Goal: Task Accomplishment & Management: Use online tool/utility

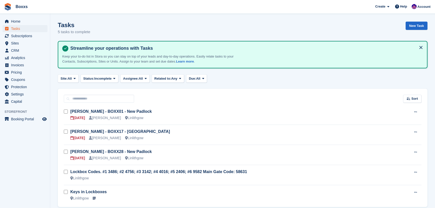
scroll to position [20, 0]
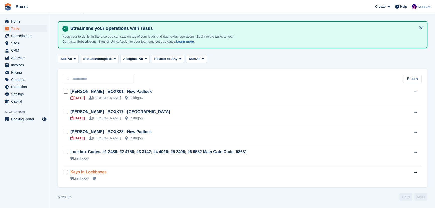
click at [96, 171] on link "Keys in Lockboxes" at bounding box center [88, 172] width 36 height 4
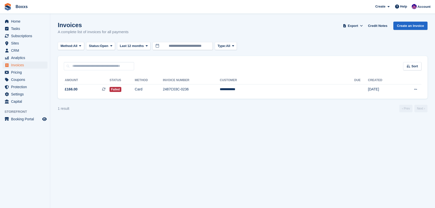
scroll to position [317, 0]
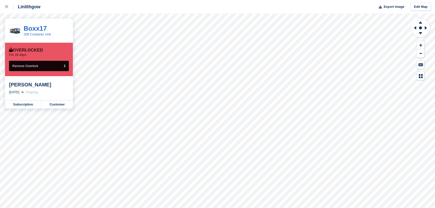
click at [49, 66] on button "Remove Overlock" at bounding box center [39, 66] width 60 height 10
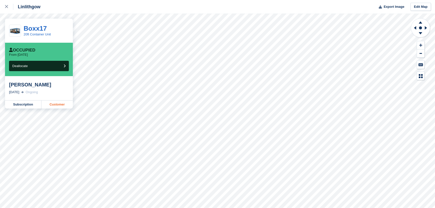
click at [59, 103] on link "Customer" at bounding box center [56, 105] width 31 height 8
click at [7, 6] on icon at bounding box center [6, 6] width 3 height 3
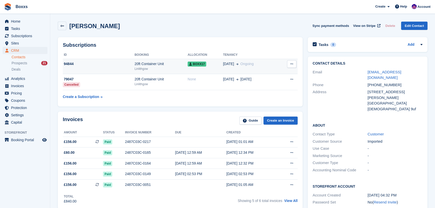
click at [117, 66] on div "94844" at bounding box center [99, 63] width 72 height 5
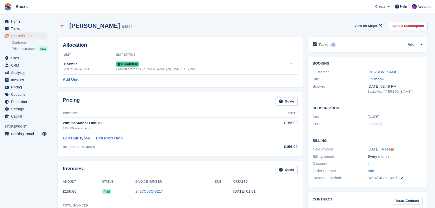
click at [64, 24] on icon at bounding box center [62, 26] width 4 height 4
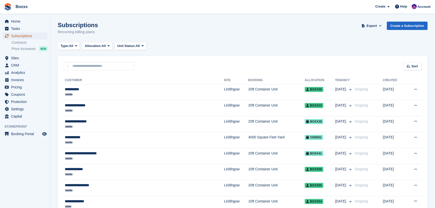
click at [23, 35] on span "Subscriptions" at bounding box center [26, 35] width 30 height 7
click at [18, 21] on span "Home" at bounding box center [26, 21] width 30 height 7
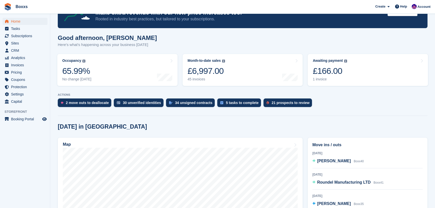
scroll to position [68, 0]
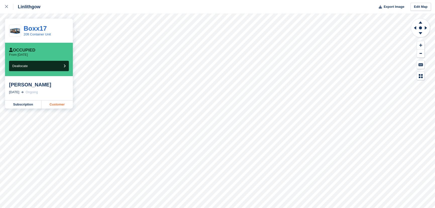
click at [48, 104] on link "Customer" at bounding box center [56, 105] width 31 height 8
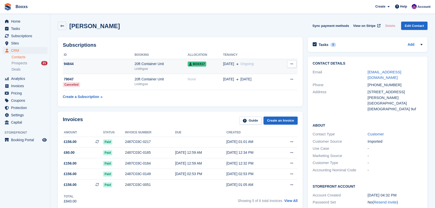
click at [117, 68] on td "94844" at bounding box center [99, 66] width 72 height 15
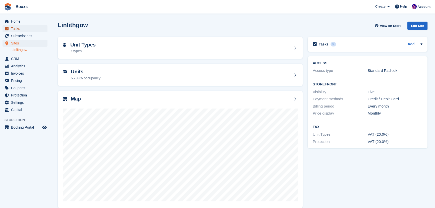
click at [16, 27] on span "Tasks" at bounding box center [26, 28] width 30 height 7
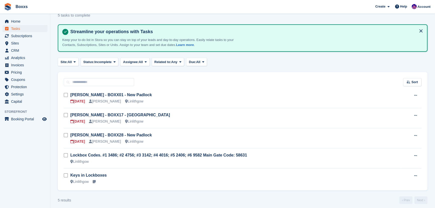
scroll to position [20, 0]
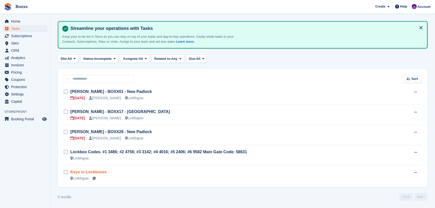
click at [85, 171] on link "Keys in Lockboxes" at bounding box center [88, 172] width 36 height 4
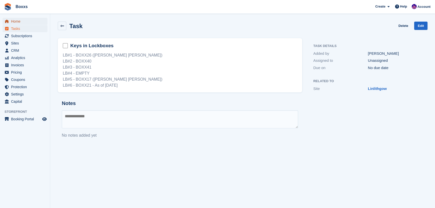
click at [17, 21] on span "Home" at bounding box center [26, 21] width 30 height 7
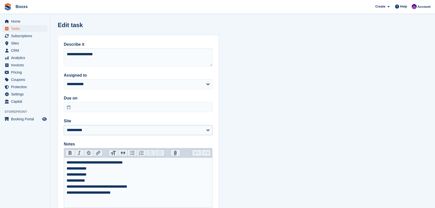
scroll to position [35, 0]
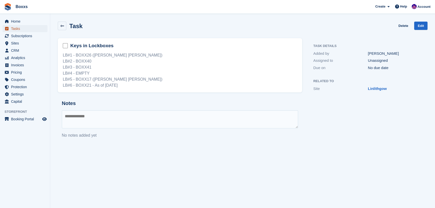
click at [18, 28] on span "Tasks" at bounding box center [26, 28] width 30 height 7
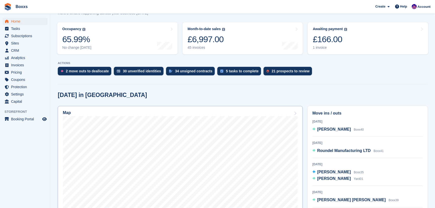
scroll to position [114, 0]
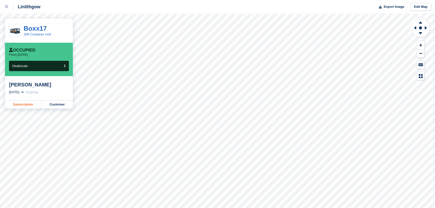
click at [27, 106] on link "Subscription" at bounding box center [23, 105] width 36 height 8
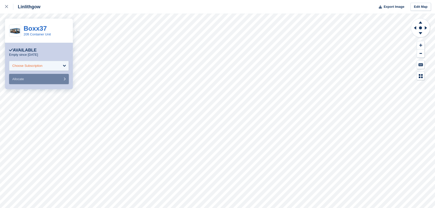
click at [61, 67] on div "Choose Subscription" at bounding box center [39, 66] width 60 height 10
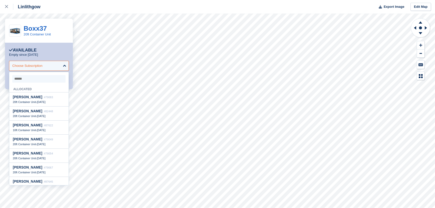
click at [61, 66] on div "Choose Subscription" at bounding box center [39, 66] width 60 height 10
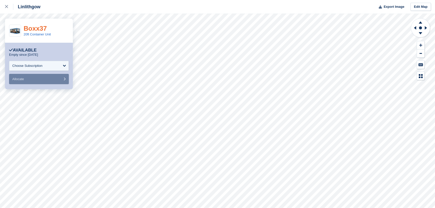
click at [39, 29] on link "Boxx37" at bounding box center [35, 29] width 23 height 8
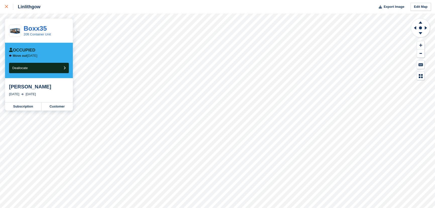
click at [2, 5] on link at bounding box center [6, 7] width 13 height 14
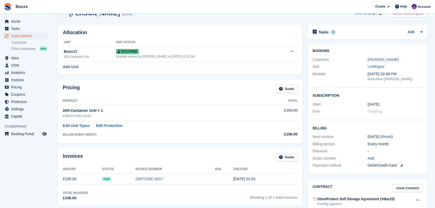
scroll to position [23, 0]
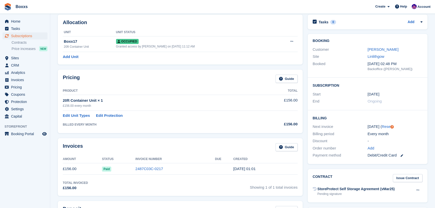
drag, startPoint x: 184, startPoint y: 168, endPoint x: 169, endPoint y: 169, distance: 14.4
click at [184, 169] on td "2487C03C-0217" at bounding box center [176, 168] width 80 height 11
click at [158, 169] on link "2487C03C-0217" at bounding box center [150, 169] width 28 height 4
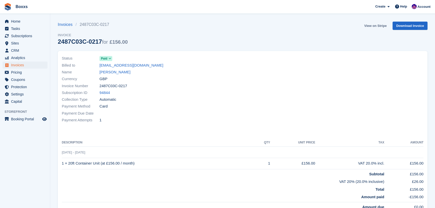
click at [377, 27] on link "View on Stripe" at bounding box center [376, 26] width 26 height 8
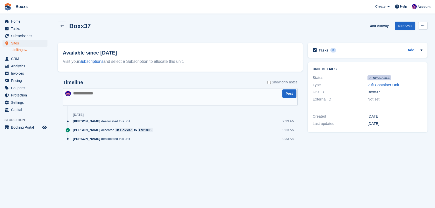
click at [423, 26] on icon at bounding box center [423, 25] width 3 height 3
click at [405, 35] on p "Make unavailable" at bounding box center [404, 35] width 44 height 7
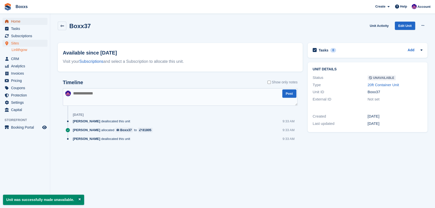
click at [15, 21] on span "Home" at bounding box center [26, 21] width 30 height 7
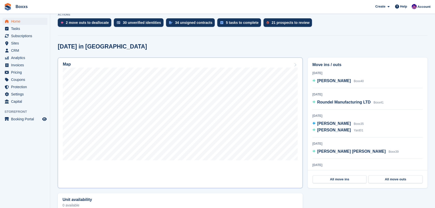
scroll to position [114, 0]
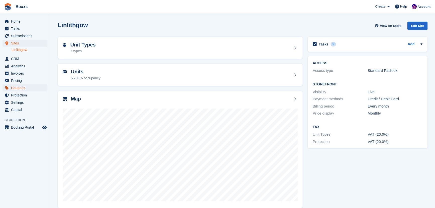
click at [18, 89] on span "Coupons" at bounding box center [26, 87] width 30 height 7
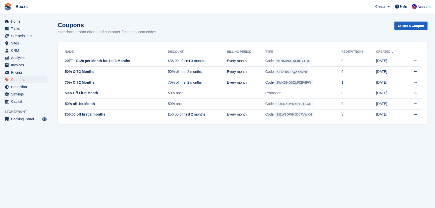
click at [408, 26] on link "Create a Coupon" at bounding box center [411, 26] width 33 height 8
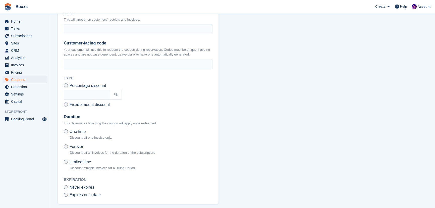
scroll to position [137, 0]
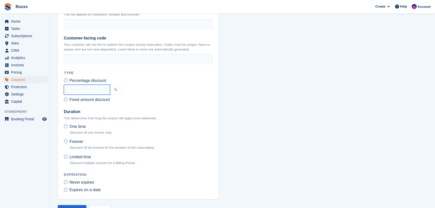
click at [89, 89] on input "text" at bounding box center [87, 90] width 46 height 10
type input "**"
click at [290, 99] on section "Create a coupon What kind of coupon? Customer coupon code Create a discount cod…" at bounding box center [242, 45] width 385 height 364
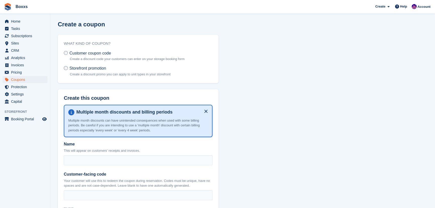
scroll to position [0, 0]
